Goal: Contribute content: Add original content to the website for others to see

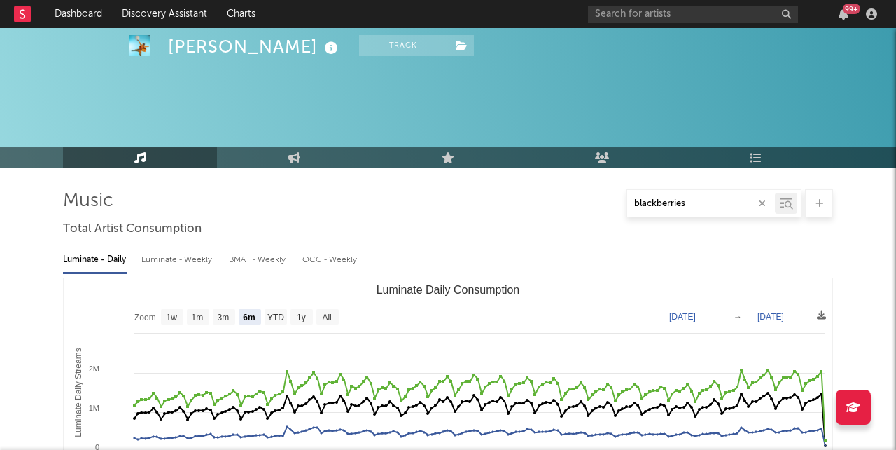
select select "6m"
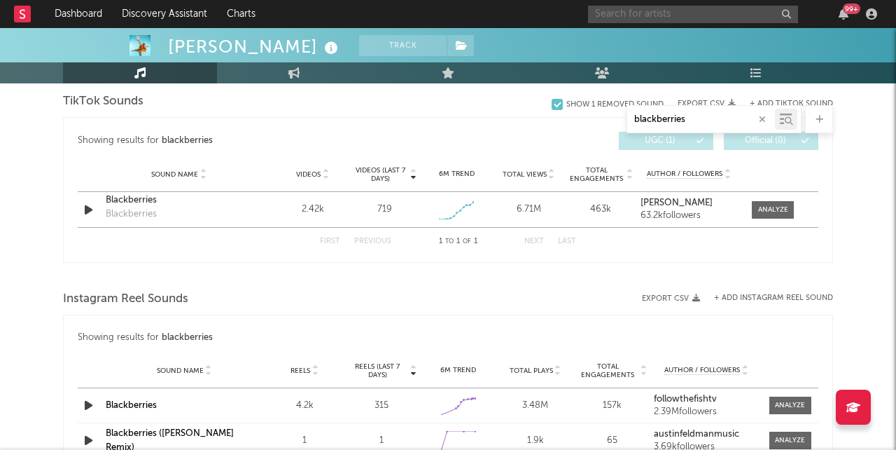
click at [719, 13] on input "text" at bounding box center [693, 15] width 210 height 18
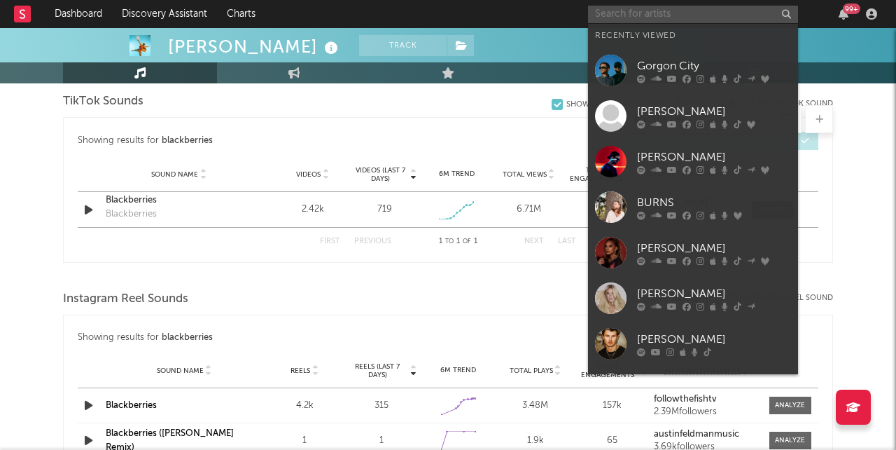
type input "n"
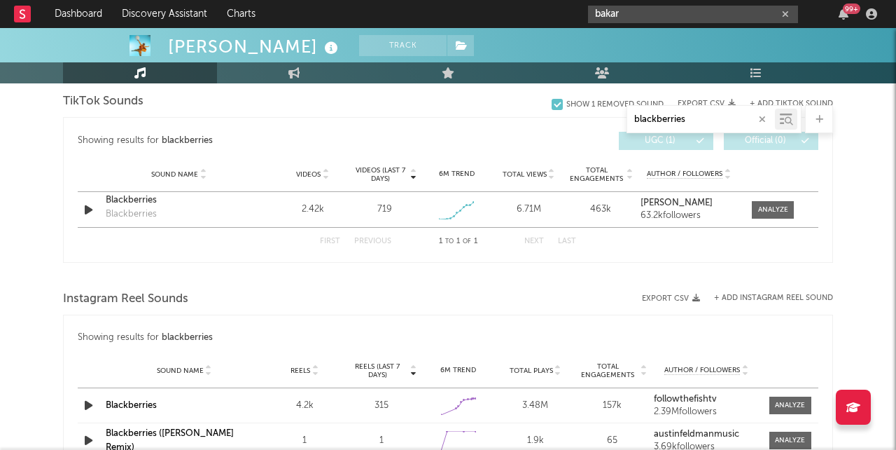
click at [726, 20] on input "bakar" at bounding box center [693, 15] width 210 height 18
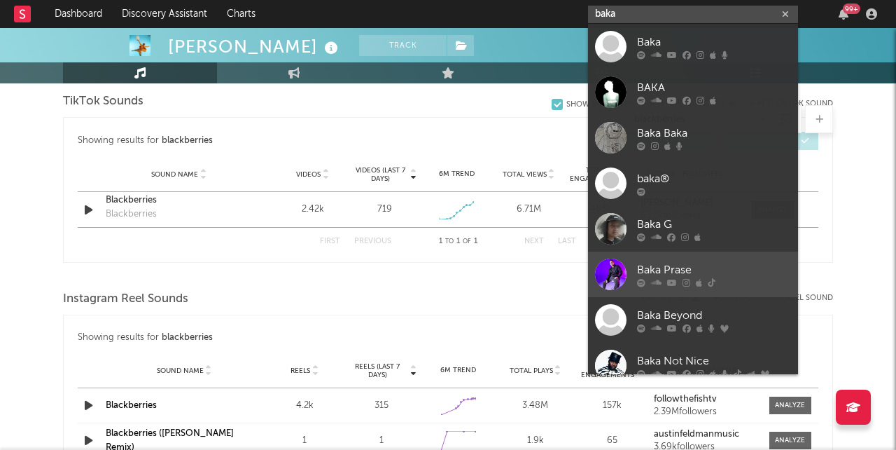
scroll to position [0, 0]
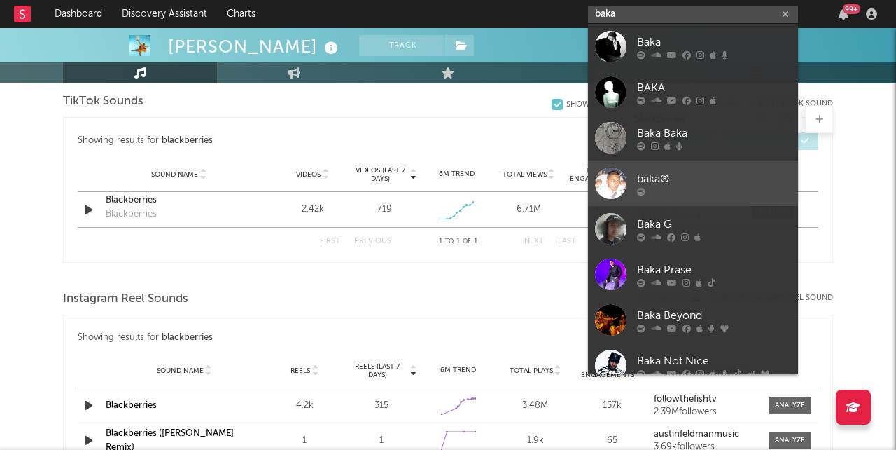
type input "bakar"
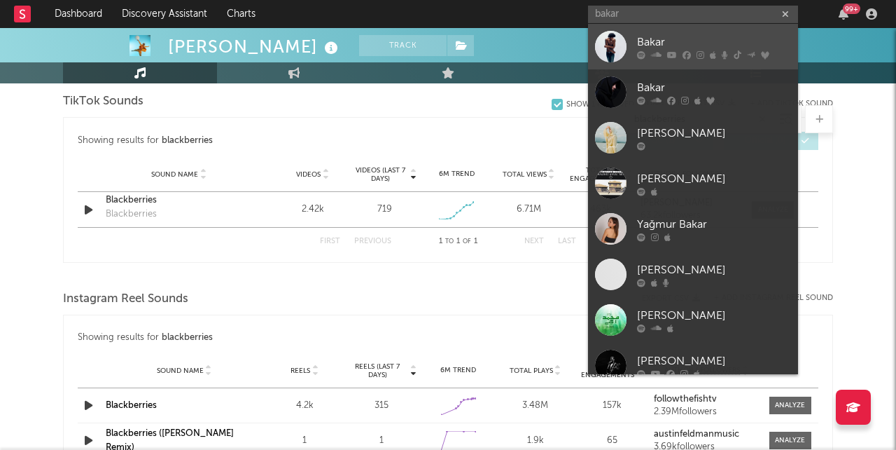
click at [697, 48] on div "Bakar" at bounding box center [714, 42] width 154 height 17
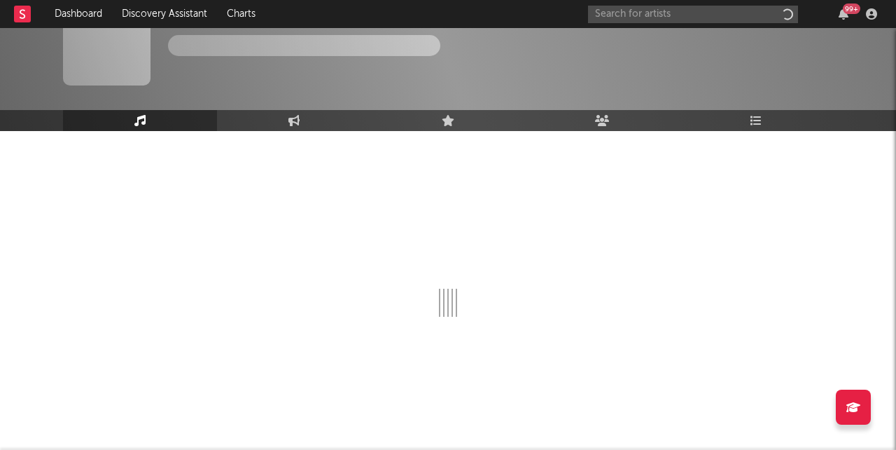
scroll to position [37, 0]
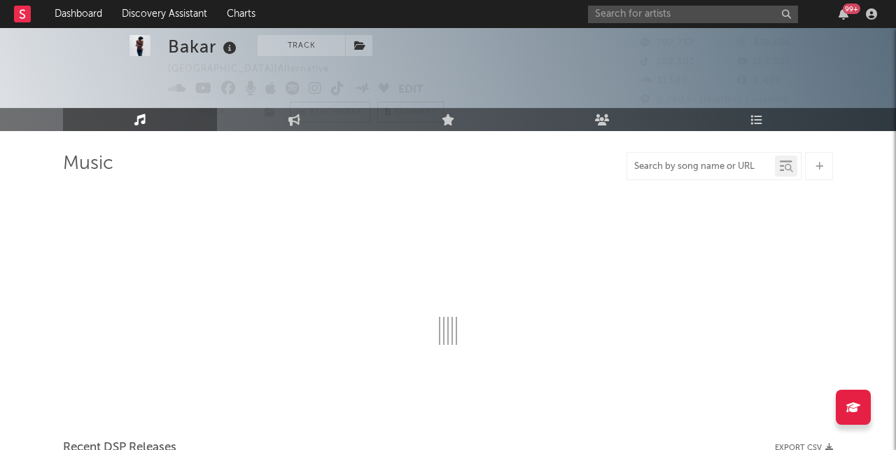
click at [662, 165] on input "text" at bounding box center [701, 166] width 148 height 11
paste input "Lonyo!"
type input "Lonyo!"
select select "6m"
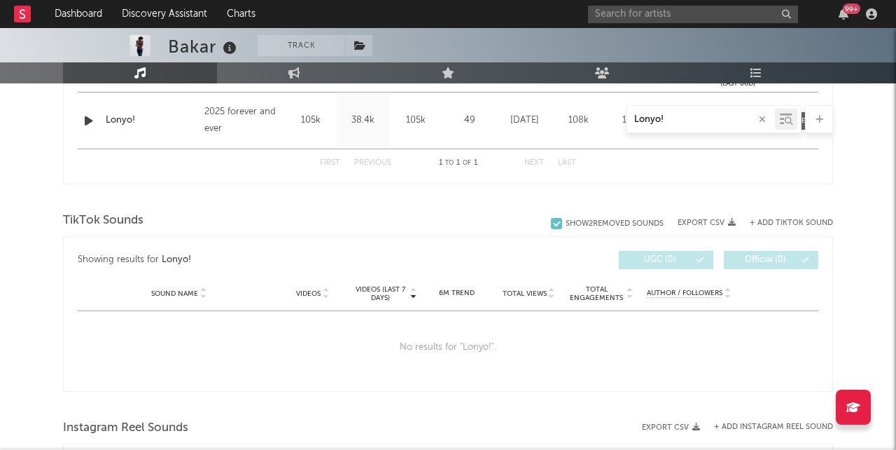
scroll to position [592, 0]
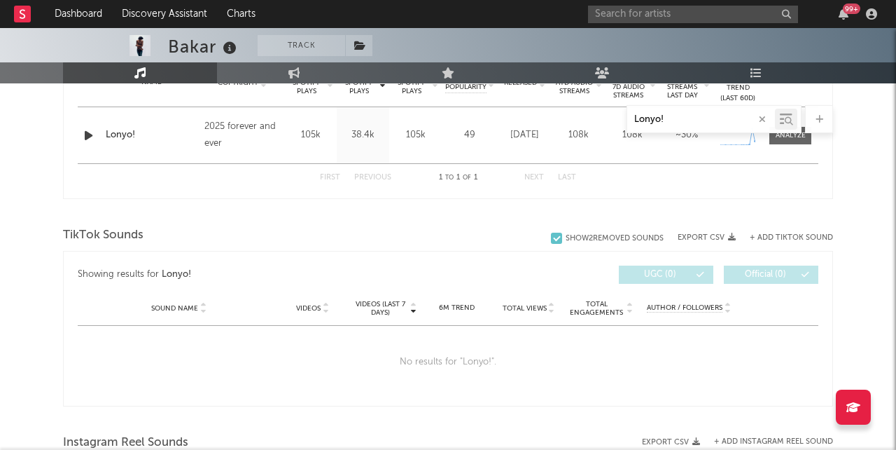
click at [777, 236] on button "+ Add TikTok Sound" at bounding box center [791, 238] width 83 height 8
type input "Lonyo!"
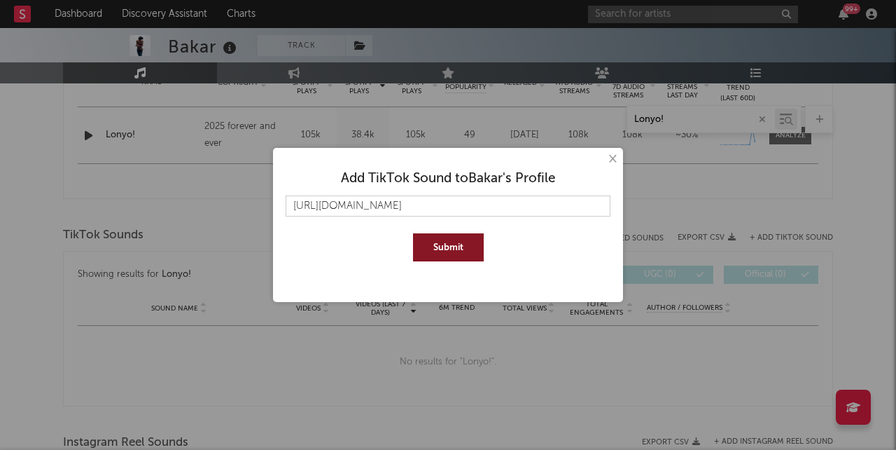
type input "[URL][DOMAIN_NAME]"
click at [448, 247] on button "Submit" at bounding box center [448, 247] width 71 height 28
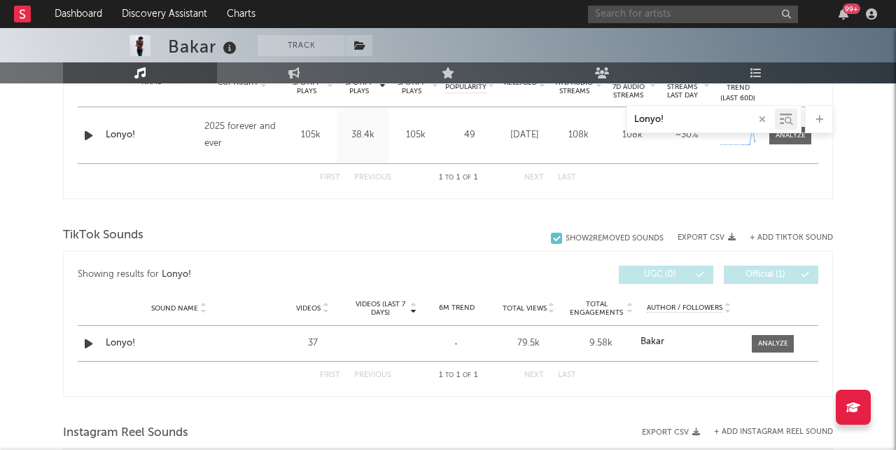
click at [674, 12] on input "text" at bounding box center [693, 15] width 210 height 18
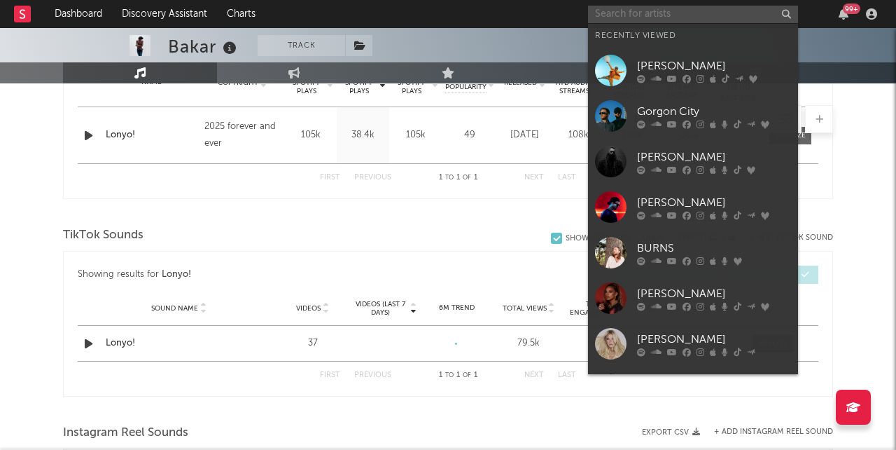
type input "r"
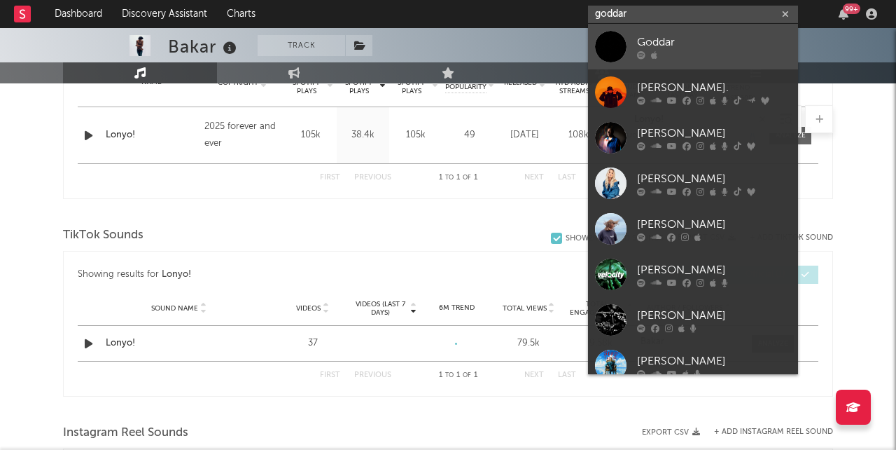
type input "[PERSON_NAME]"
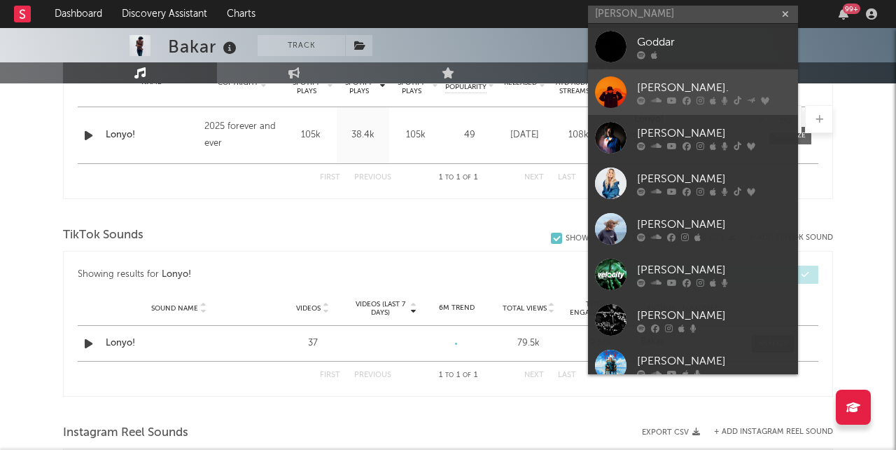
drag, startPoint x: 652, startPoint y: 31, endPoint x: 680, endPoint y: 87, distance: 62.6
click at [680, 87] on div "[PERSON_NAME]." at bounding box center [714, 87] width 154 height 17
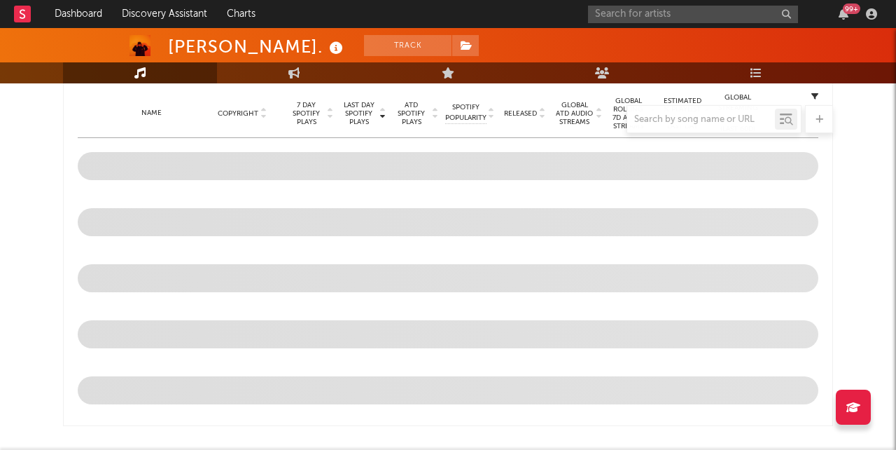
scroll to position [452, 0]
select select "6m"
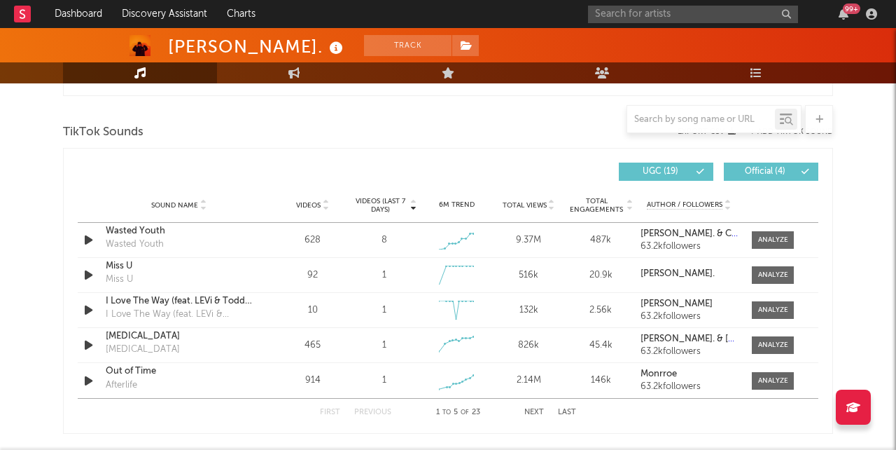
scroll to position [920, 0]
click at [724, 118] on input "text" at bounding box center [701, 119] width 148 height 11
paste input "get it right."
type input "get it right."
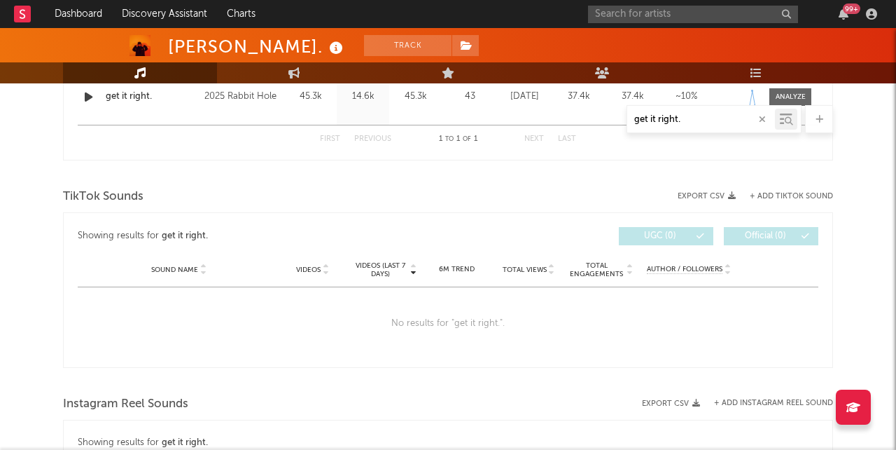
scroll to position [613, 0]
